Goal: Information Seeking & Learning: Find specific fact

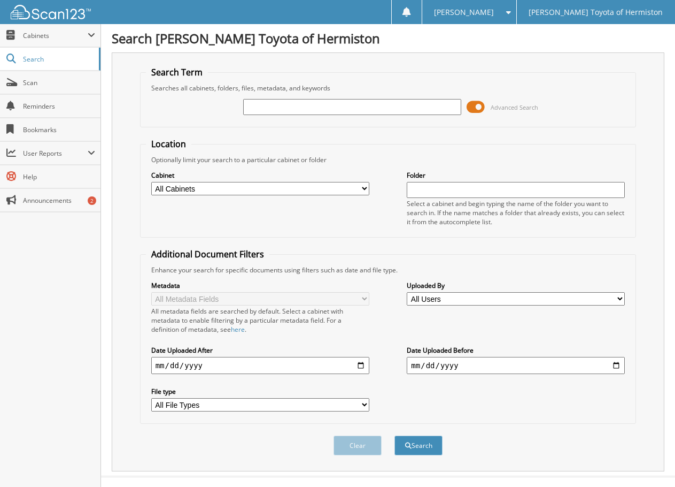
click at [260, 105] on input "text" at bounding box center [352, 107] width 218 height 16
type input "6153255"
click at [395, 435] on button "Search" at bounding box center [419, 445] width 48 height 20
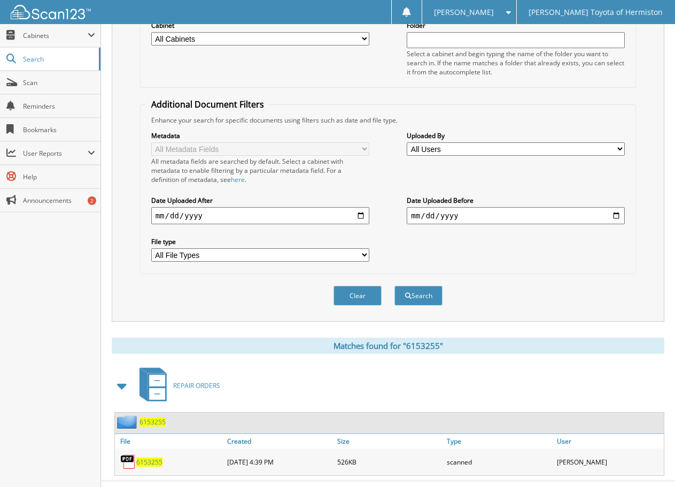
scroll to position [171, 0]
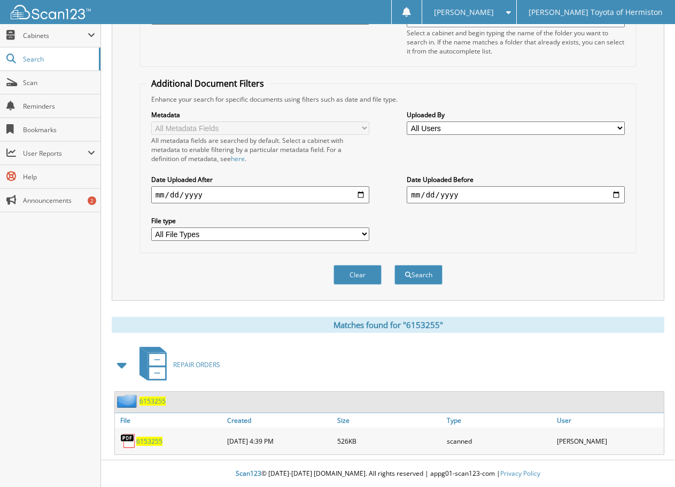
click at [153, 441] on span "6153255" at bounding box center [149, 440] width 26 height 9
click at [44, 56] on span "Search" at bounding box center [58, 59] width 71 height 9
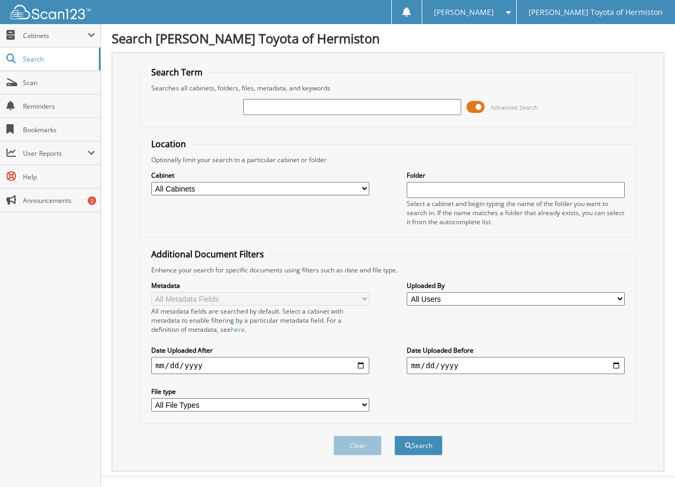
click at [256, 102] on input "text" at bounding box center [352, 107] width 218 height 16
type input "6153064"
click at [395, 435] on button "Search" at bounding box center [419, 445] width 48 height 20
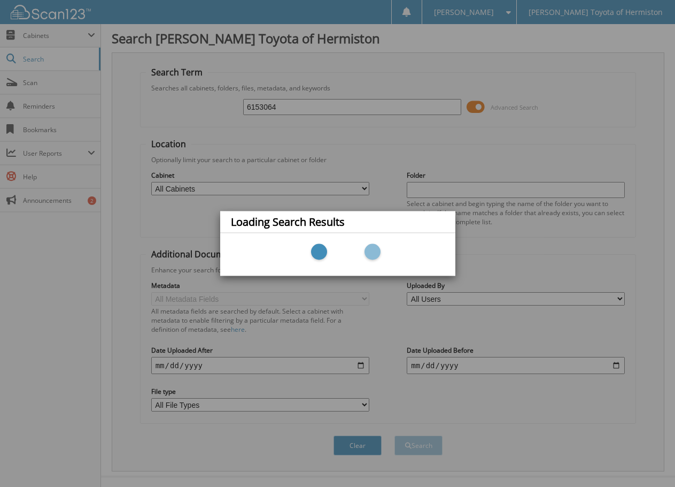
scroll to position [8, 0]
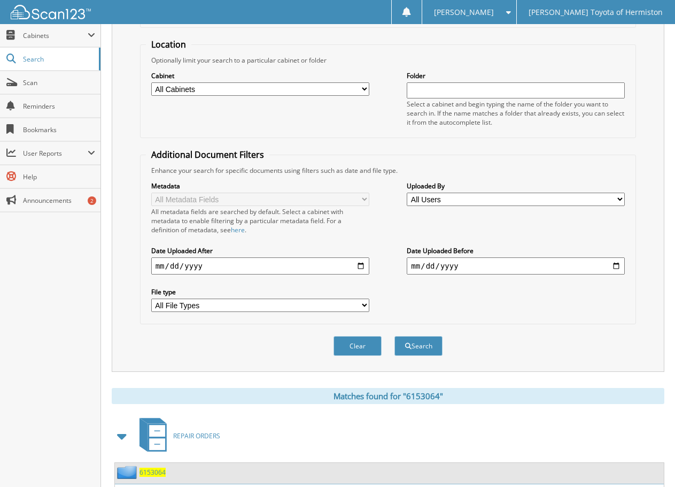
scroll to position [171, 0]
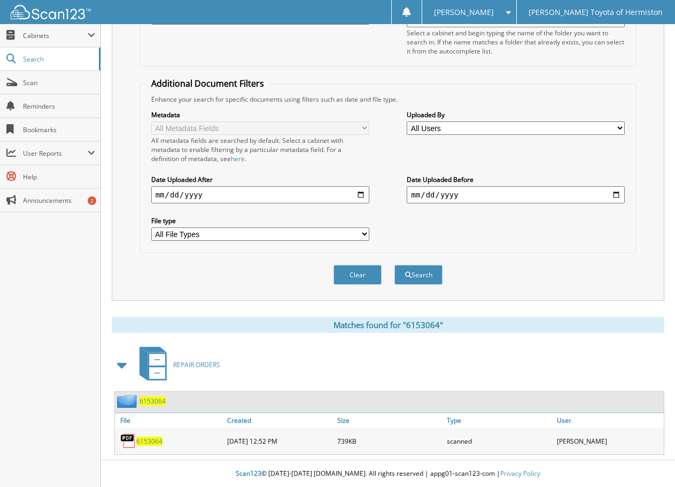
click at [143, 436] on span "6153064" at bounding box center [149, 440] width 26 height 9
